Goal: Task Accomplishment & Management: Manage account settings

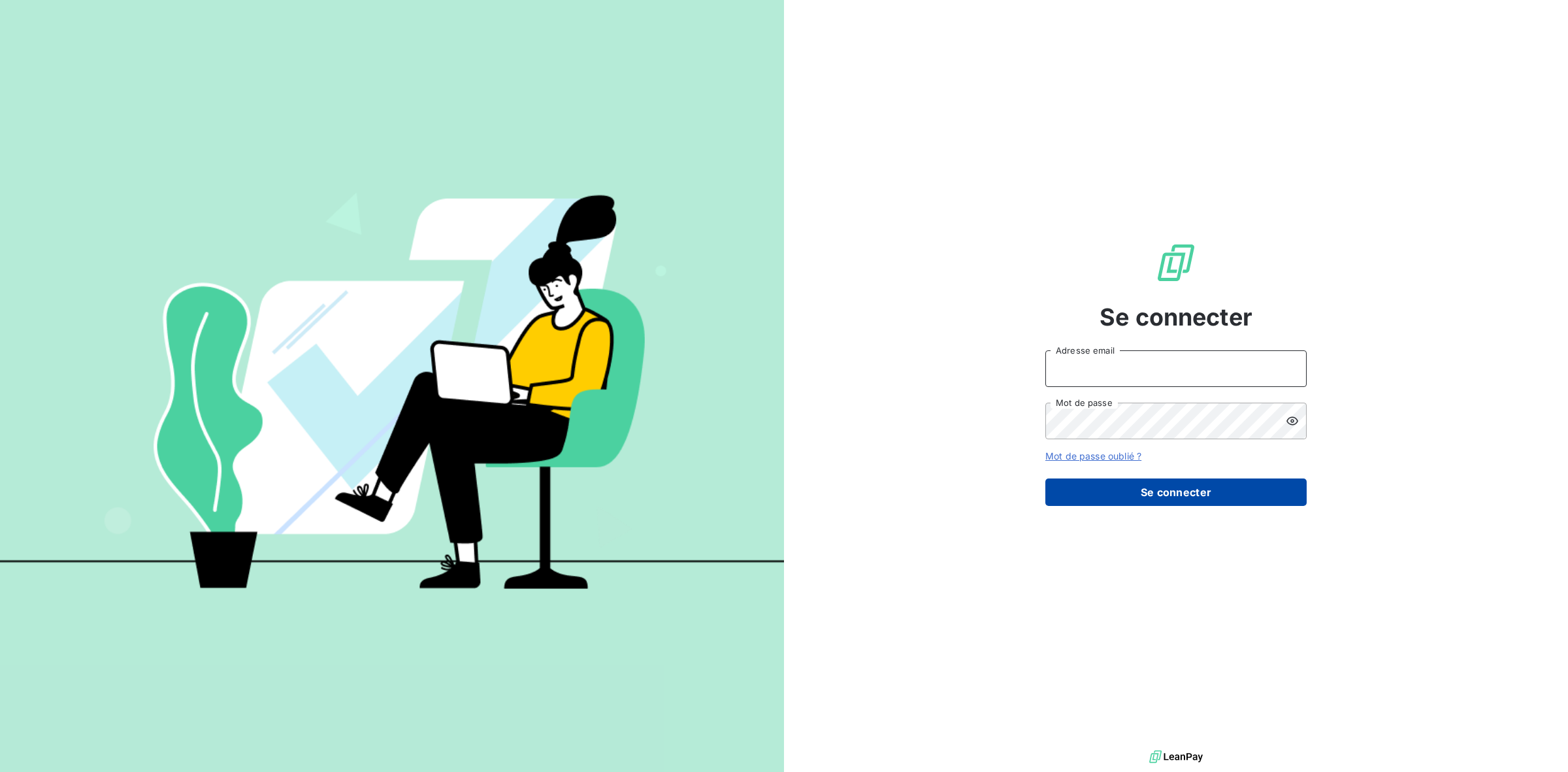
type input "[PERSON_NAME][EMAIL_ADDRESS][DOMAIN_NAME]"
click at [1205, 492] on button "Se connecter" at bounding box center [1176, 492] width 262 height 28
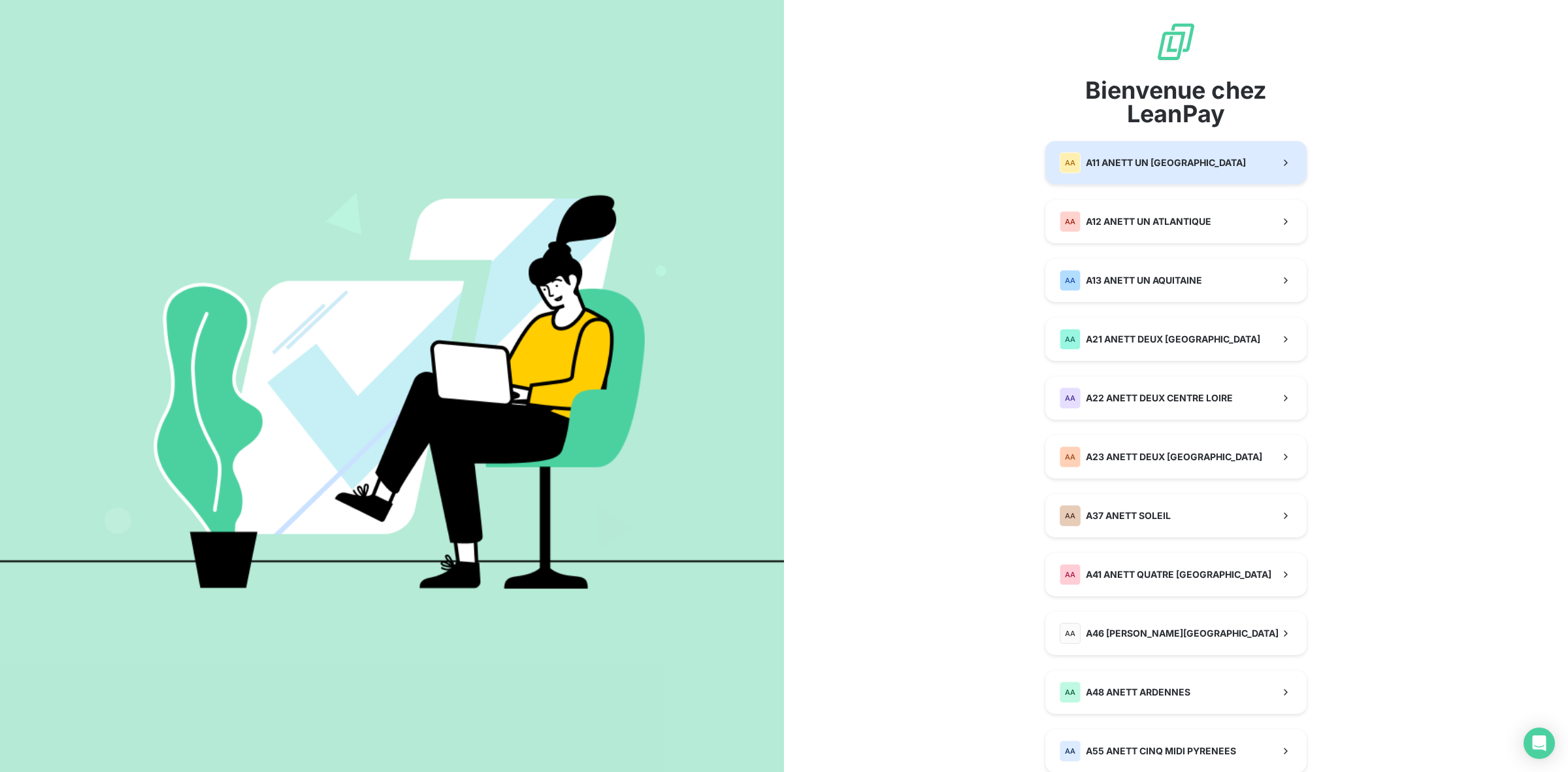
click at [1130, 177] on button "AA A11 ANETT UN [GEOGRAPHIC_DATA]" at bounding box center [1176, 162] width 262 height 43
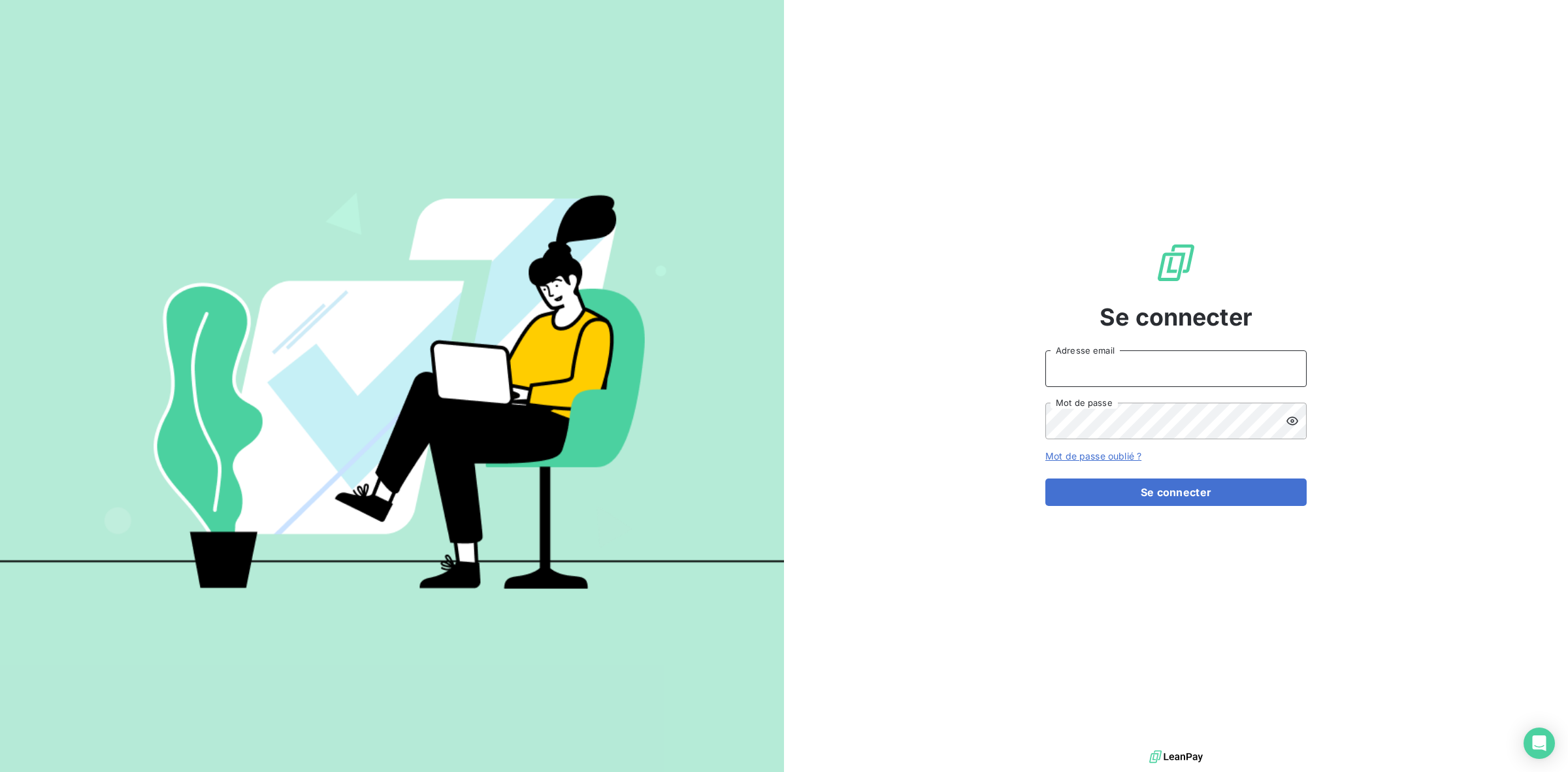
type input "[PERSON_NAME][EMAIL_ADDRESS][DOMAIN_NAME]"
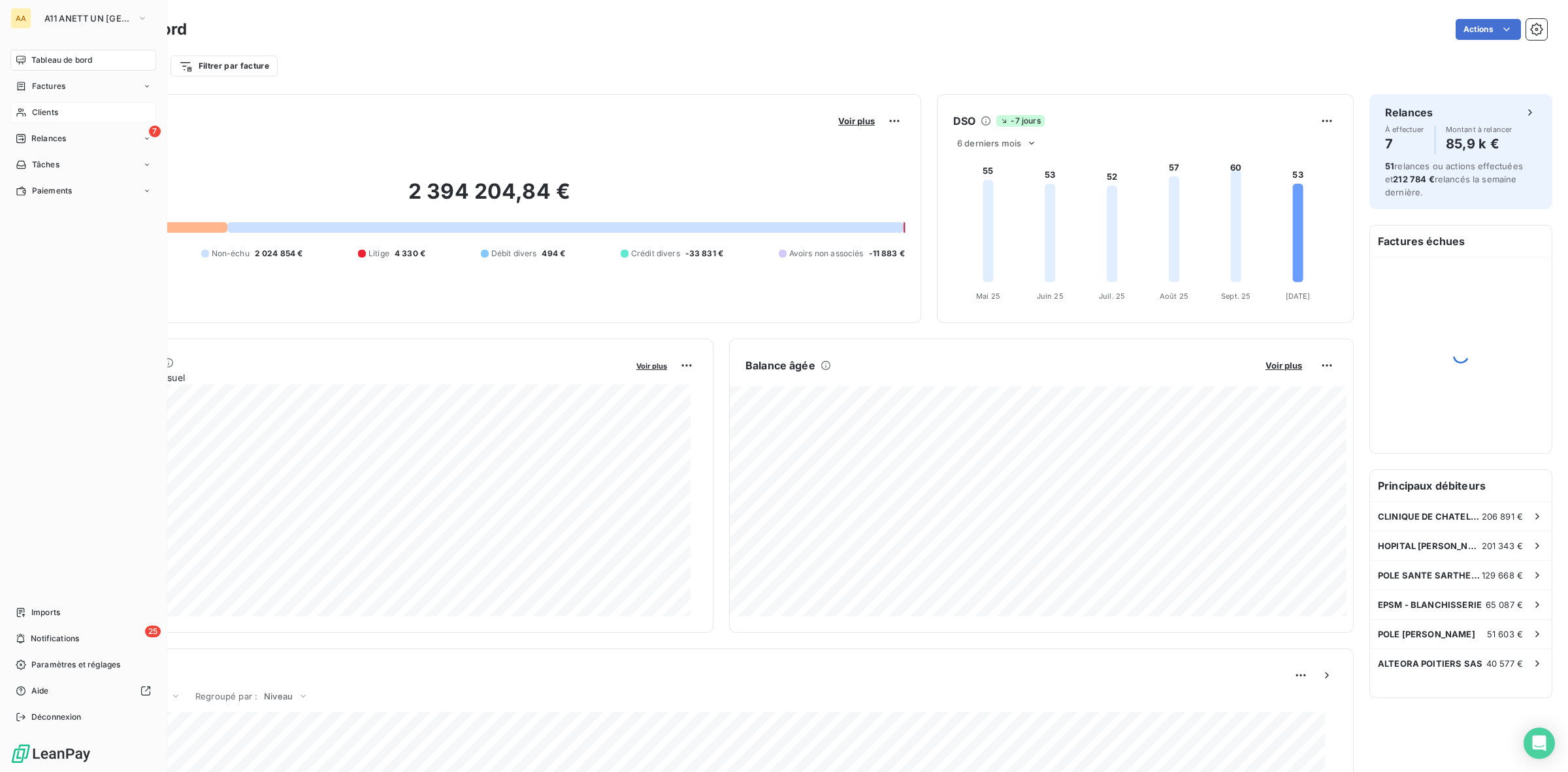
click at [55, 117] on span "Clients" at bounding box center [45, 112] width 26 height 11
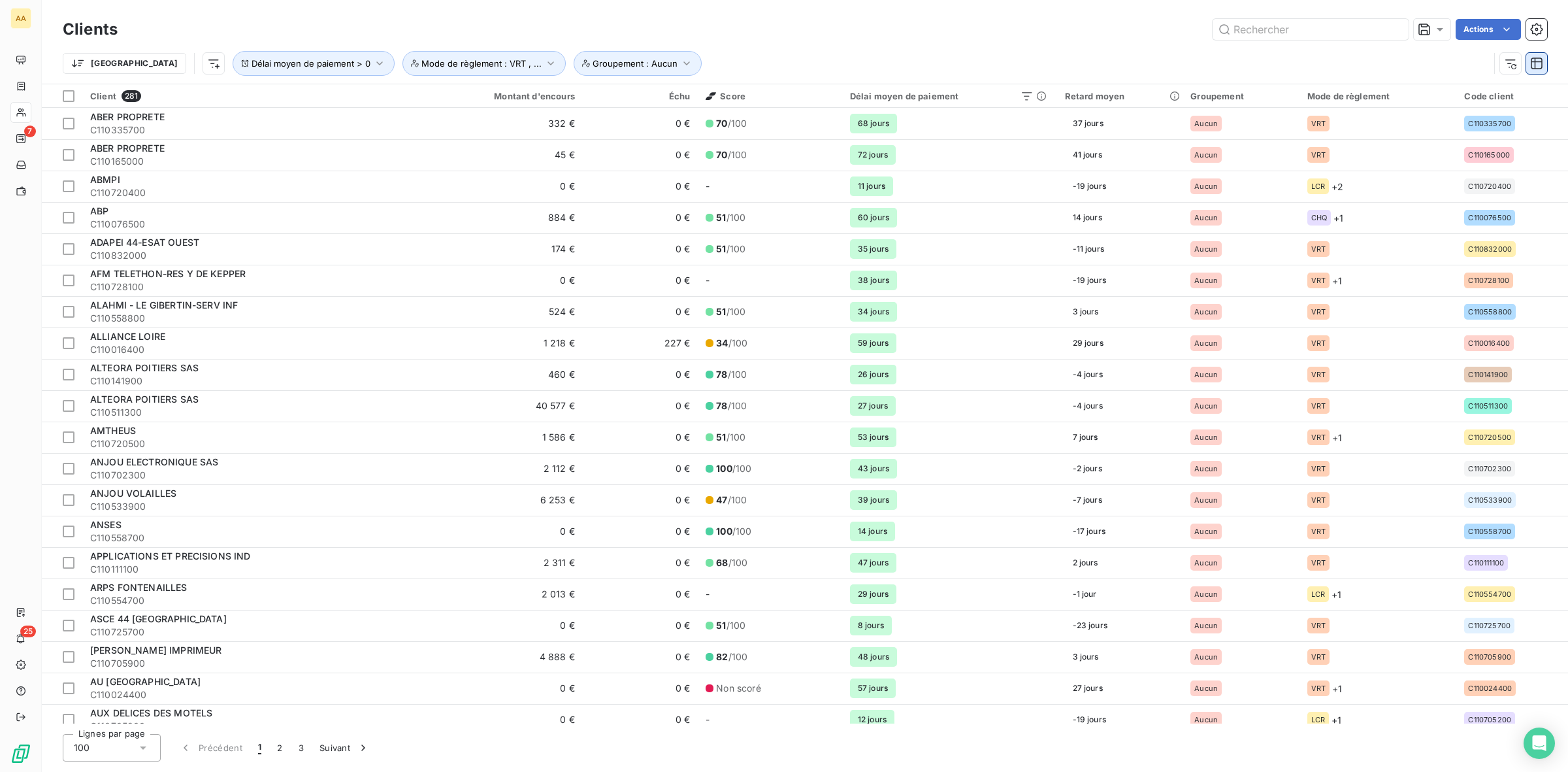
click at [1542, 73] on button "button" at bounding box center [1537, 64] width 21 height 21
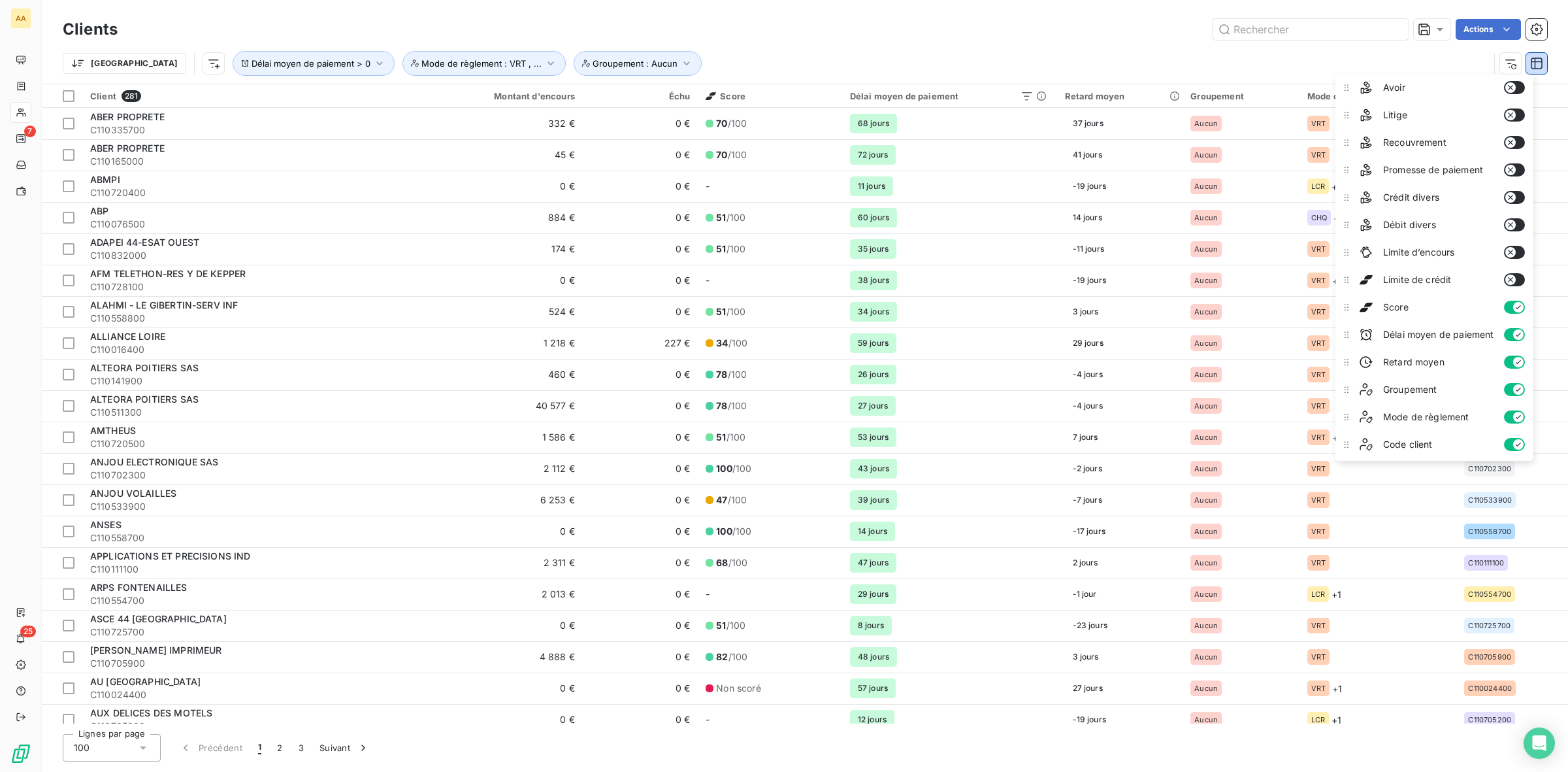
scroll to position [172, 0]
click at [1089, 46] on div "Trier Délai moyen de paiement > 0 Groupement : Aucun Mode de règlement : VRT , …" at bounding box center [805, 64] width 1485 height 41
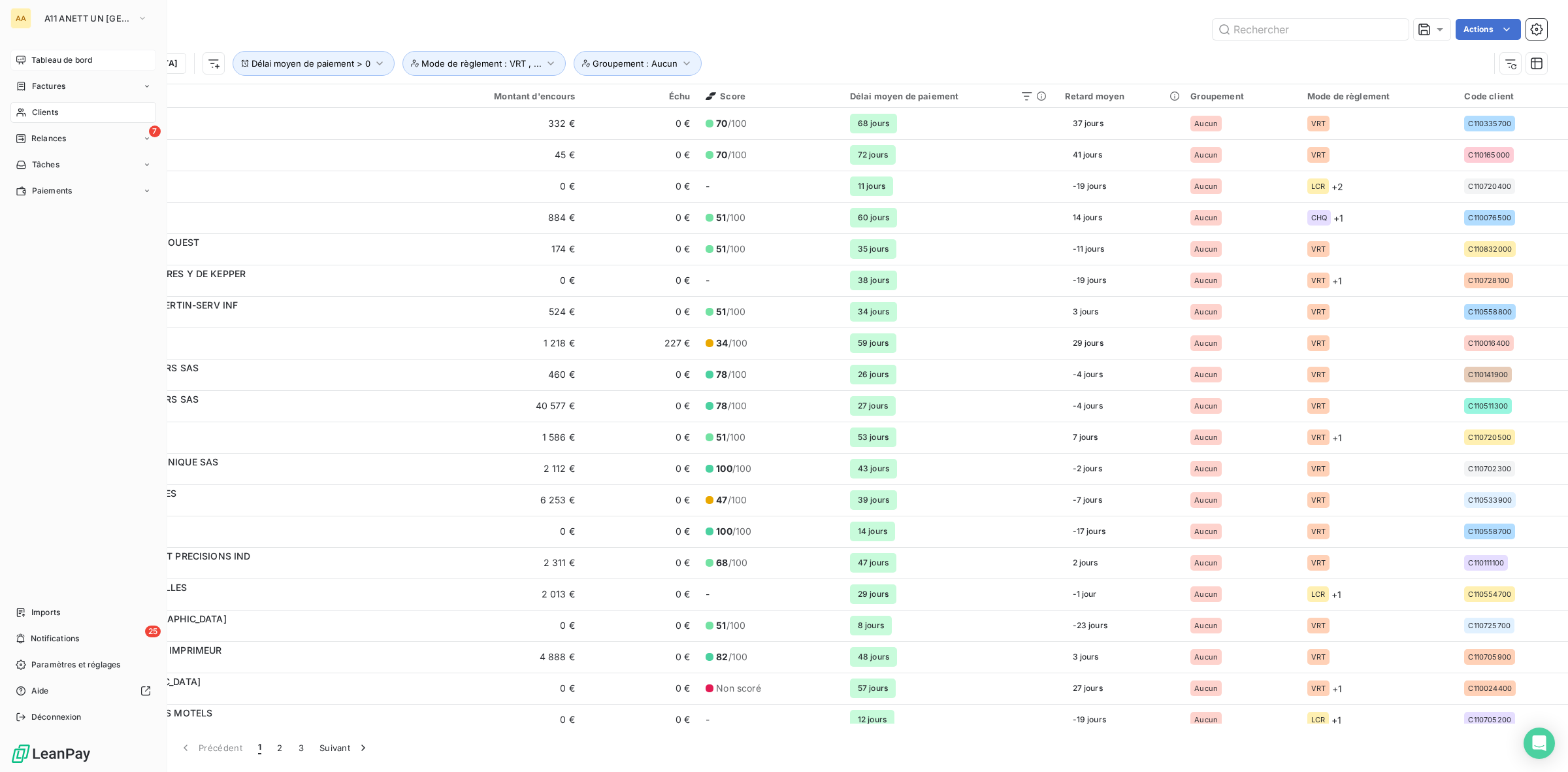
click at [58, 62] on span "Tableau de bord" at bounding box center [61, 60] width 61 height 11
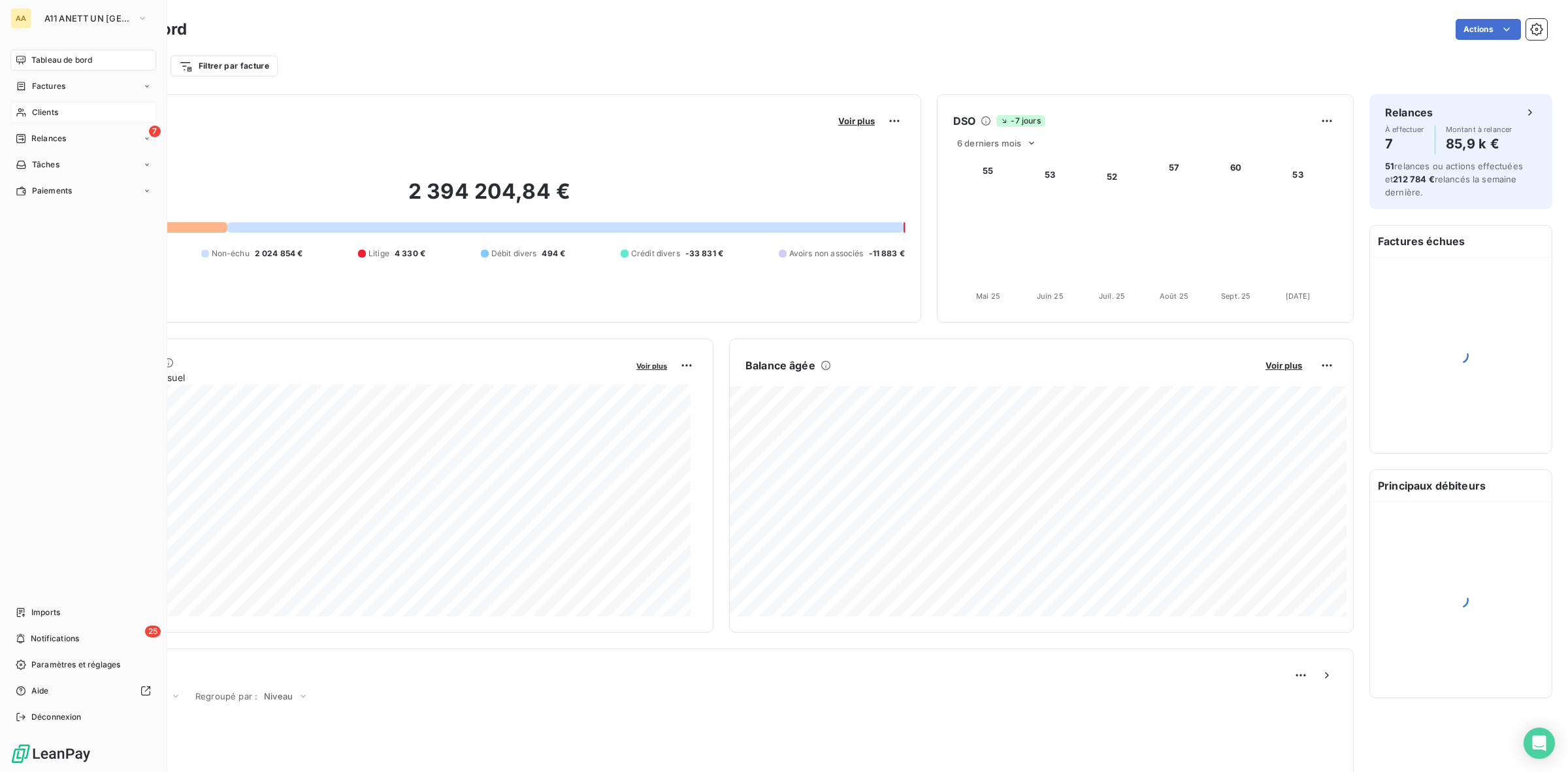
click at [83, 110] on div "Clients" at bounding box center [83, 112] width 146 height 21
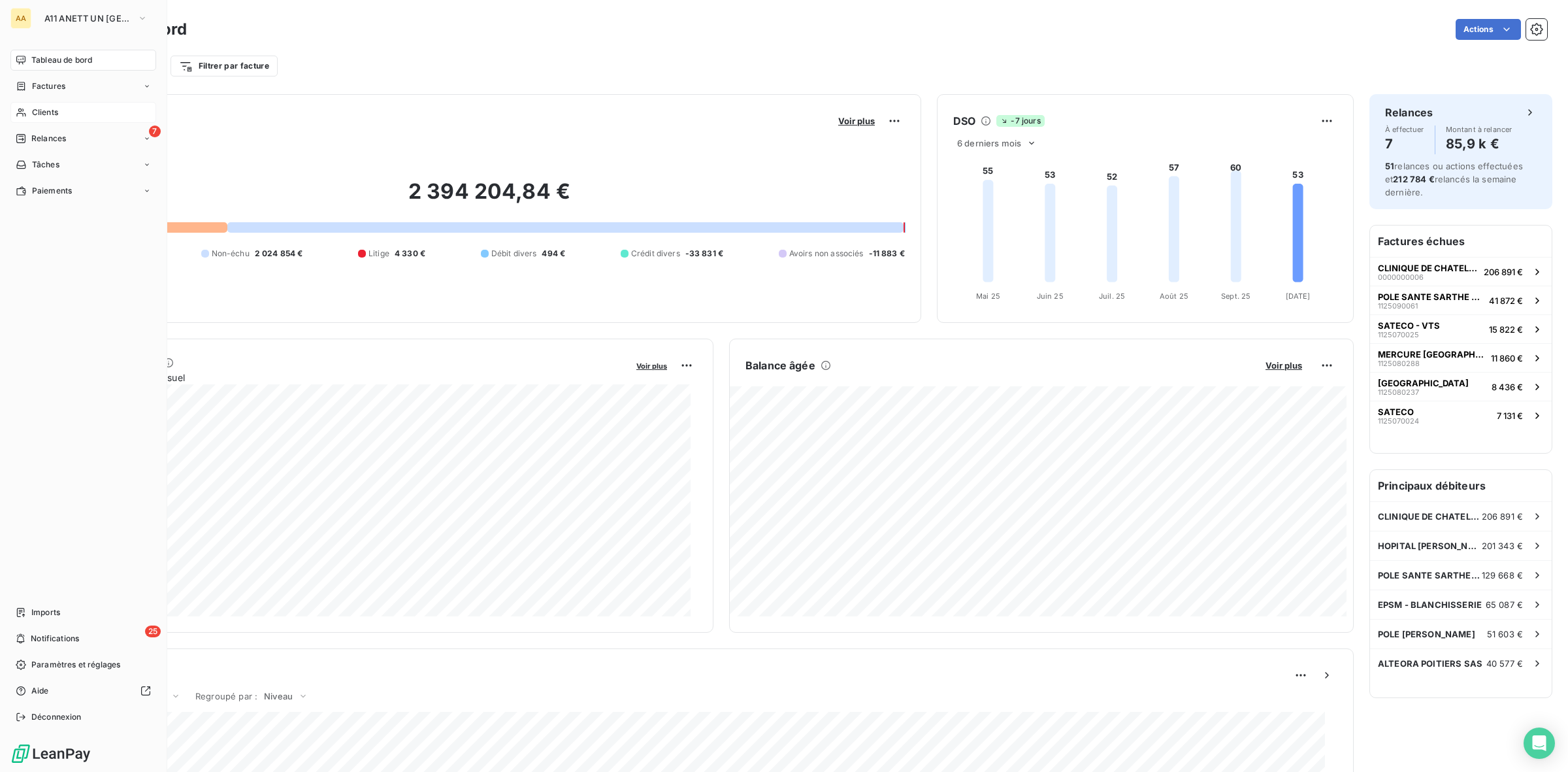
click at [67, 109] on div "Clients" at bounding box center [83, 112] width 146 height 21
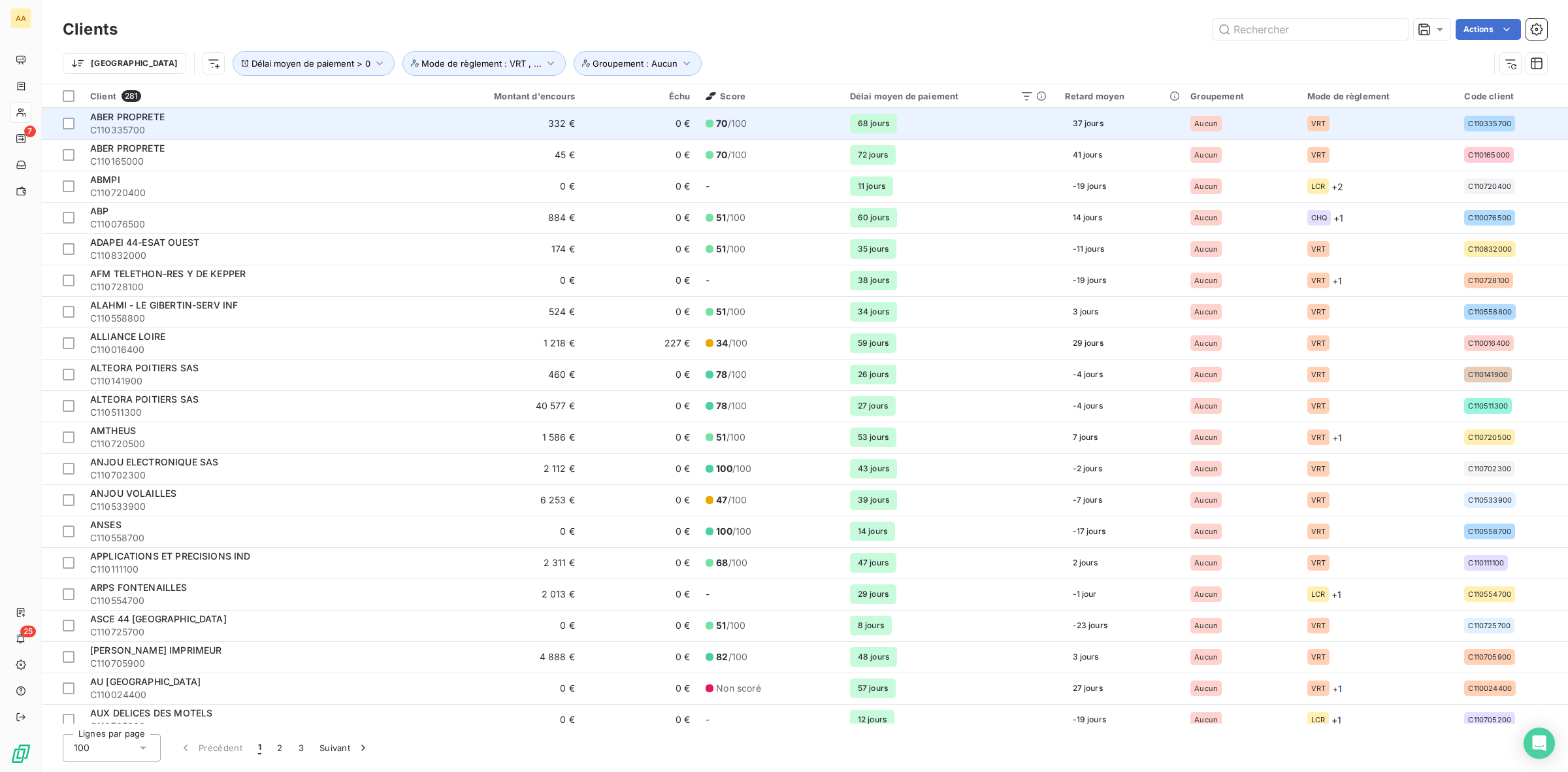
click at [295, 126] on span "C110335700" at bounding box center [255, 130] width 330 height 13
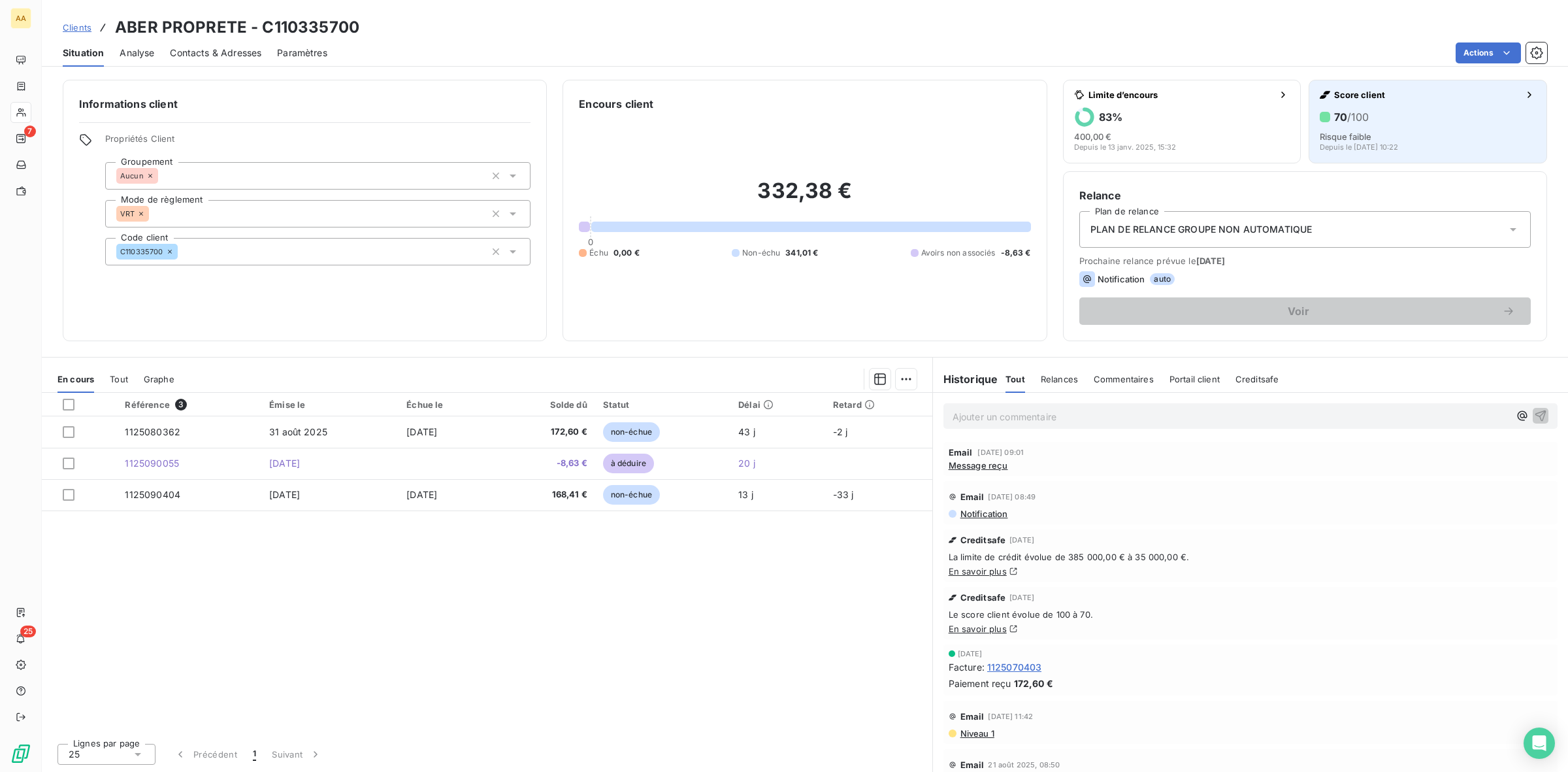
click at [1390, 124] on div "70 /100" at bounding box center [1428, 117] width 216 height 21
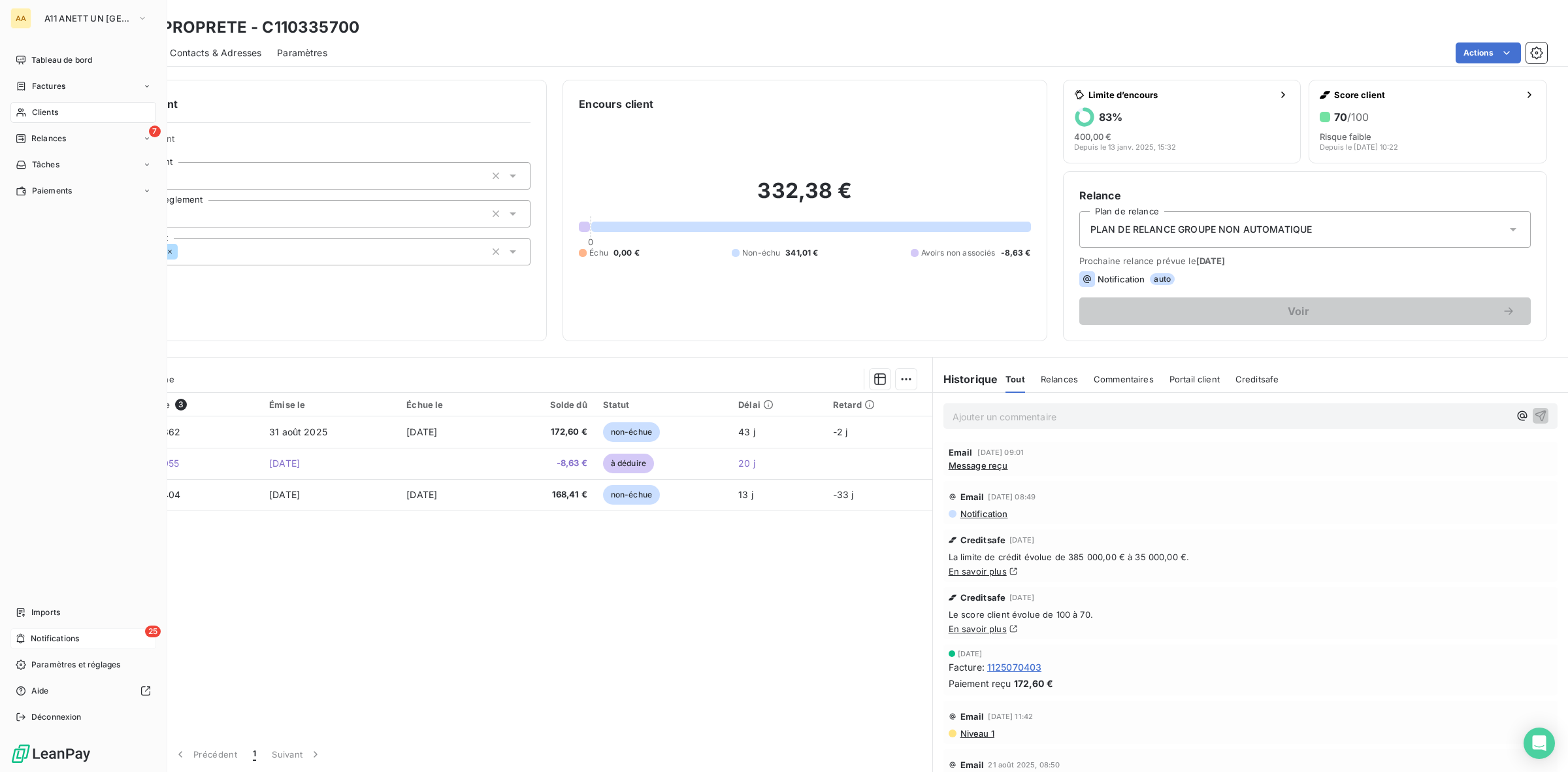
click at [49, 638] on span "Notifications" at bounding box center [55, 638] width 48 height 11
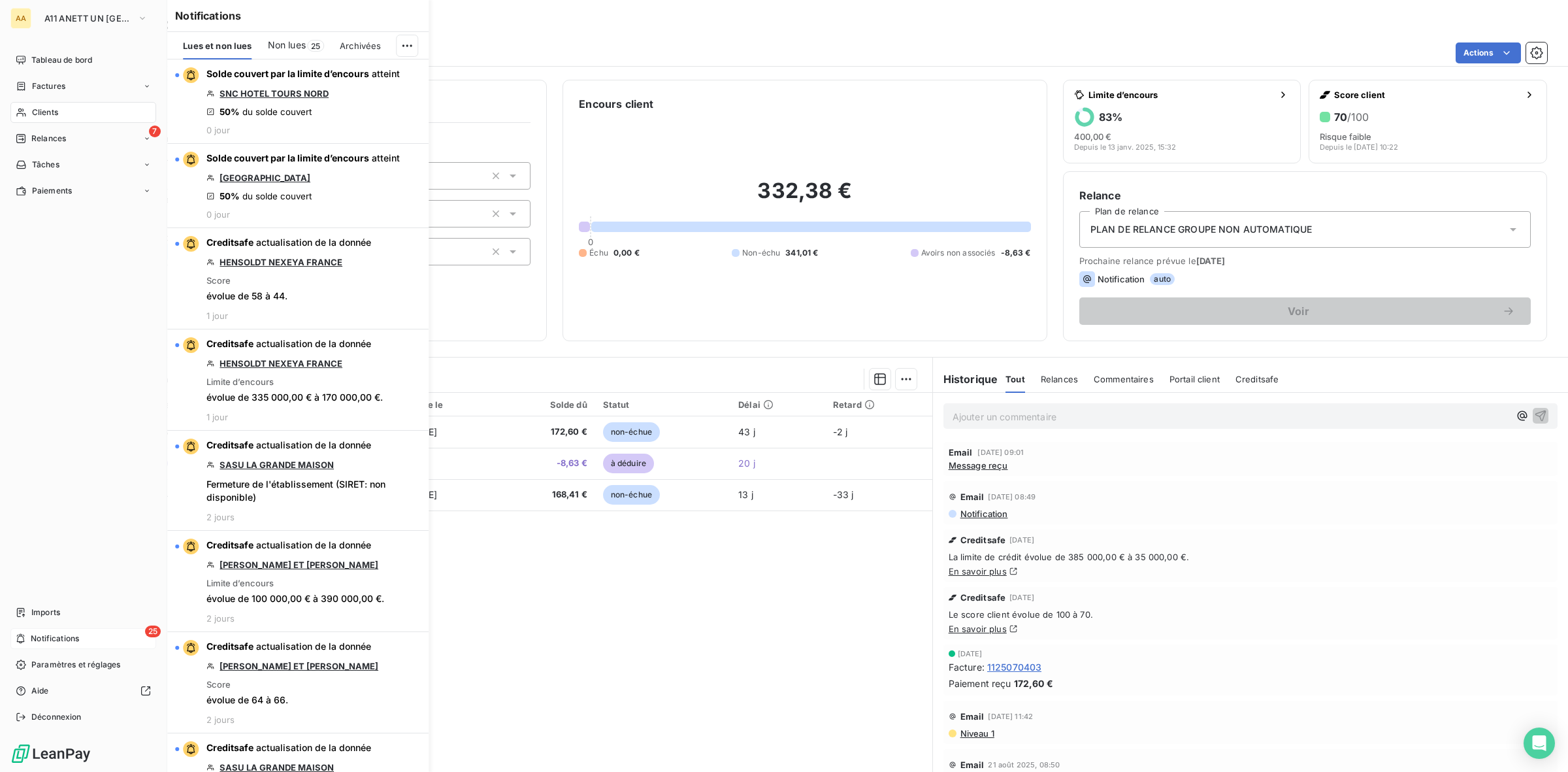
click at [24, 637] on icon at bounding box center [20, 638] width 10 height 11
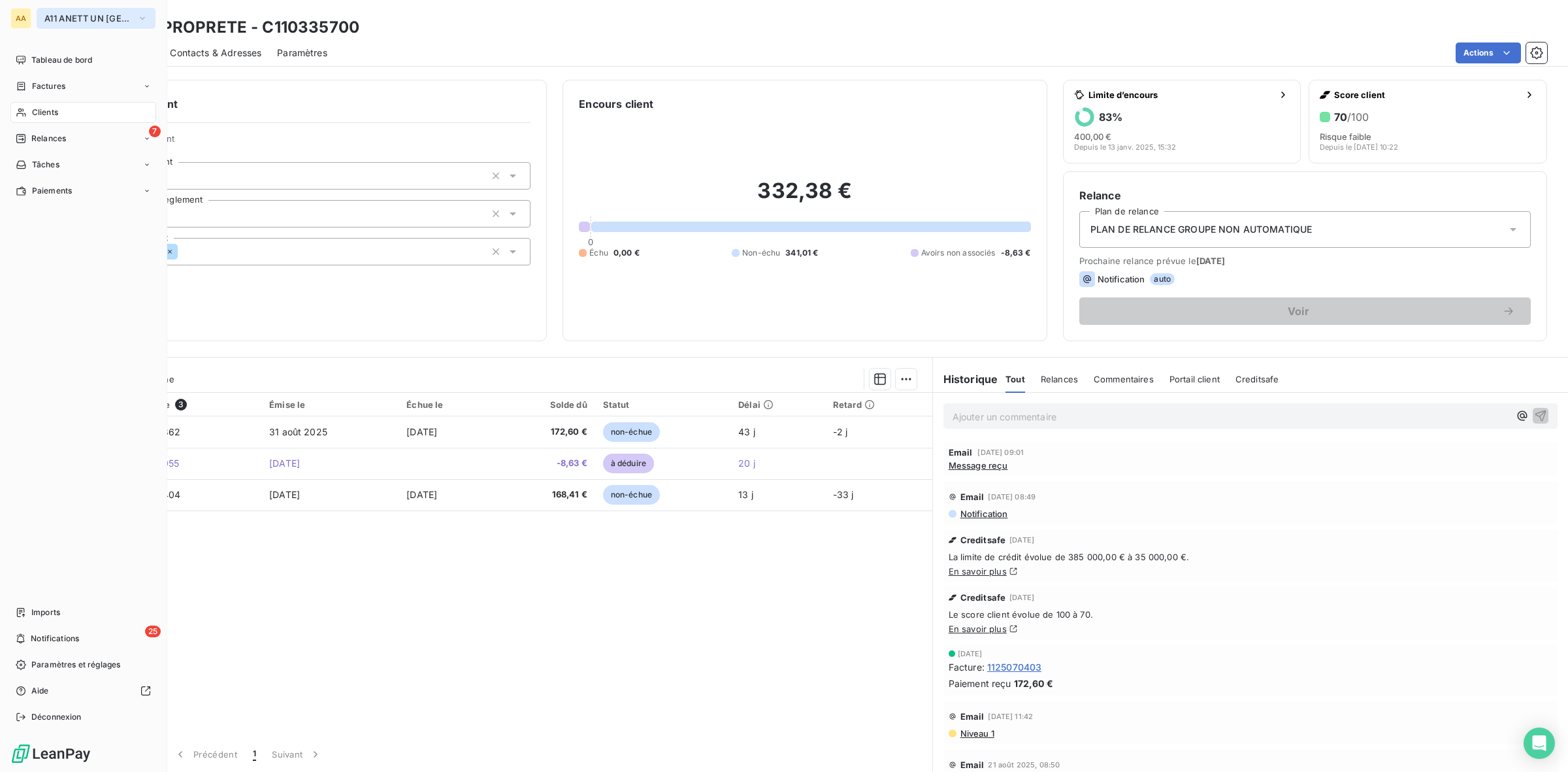
click at [81, 14] on span "A11 ANETT UN [GEOGRAPHIC_DATA]" at bounding box center [88, 18] width 87 height 11
